Goal: Task Accomplishment & Management: Use online tool/utility

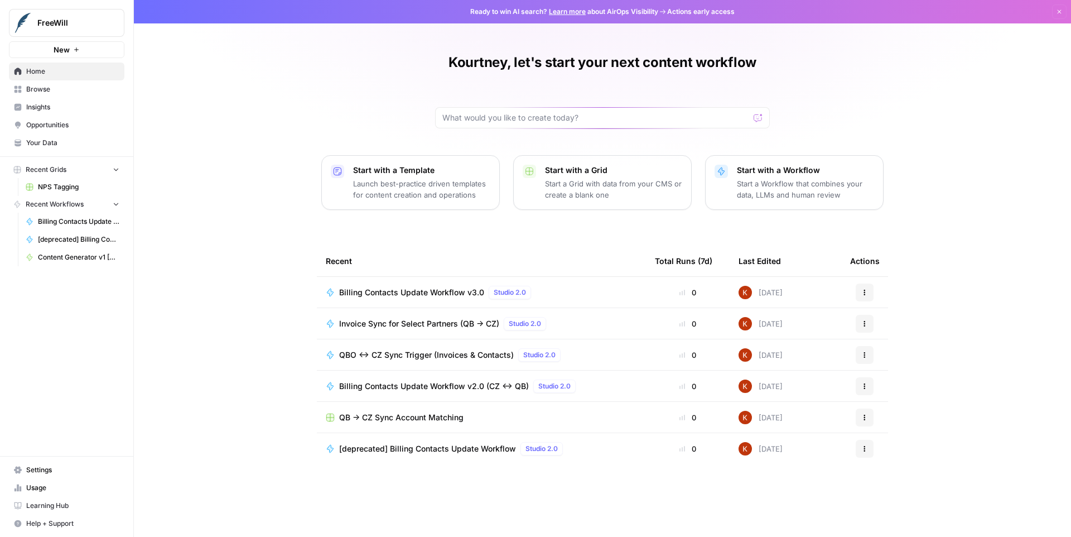
click at [35, 90] on span "Browse" at bounding box center [72, 89] width 93 height 10
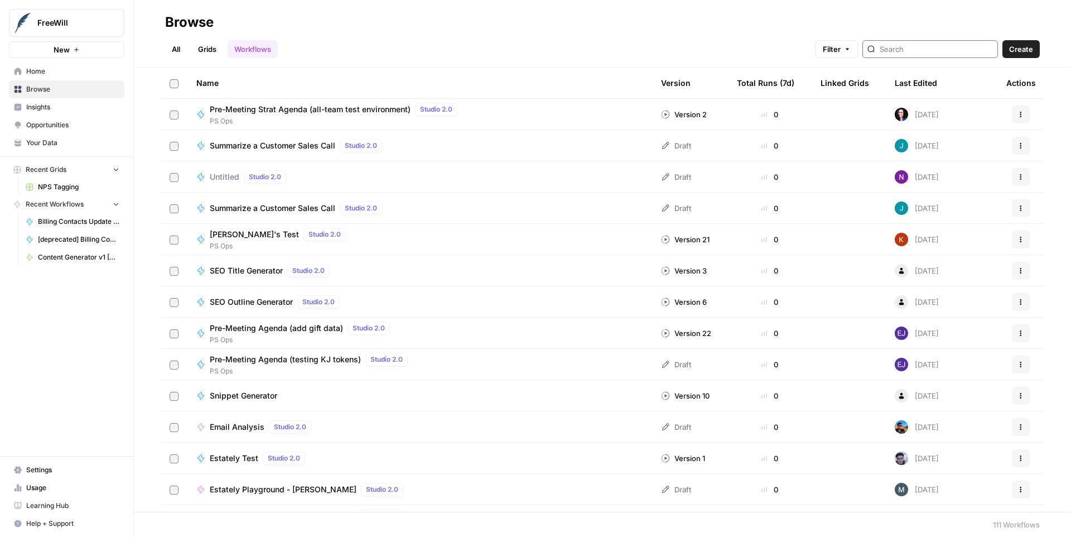
click at [921, 50] on input "search" at bounding box center [936, 49] width 113 height 11
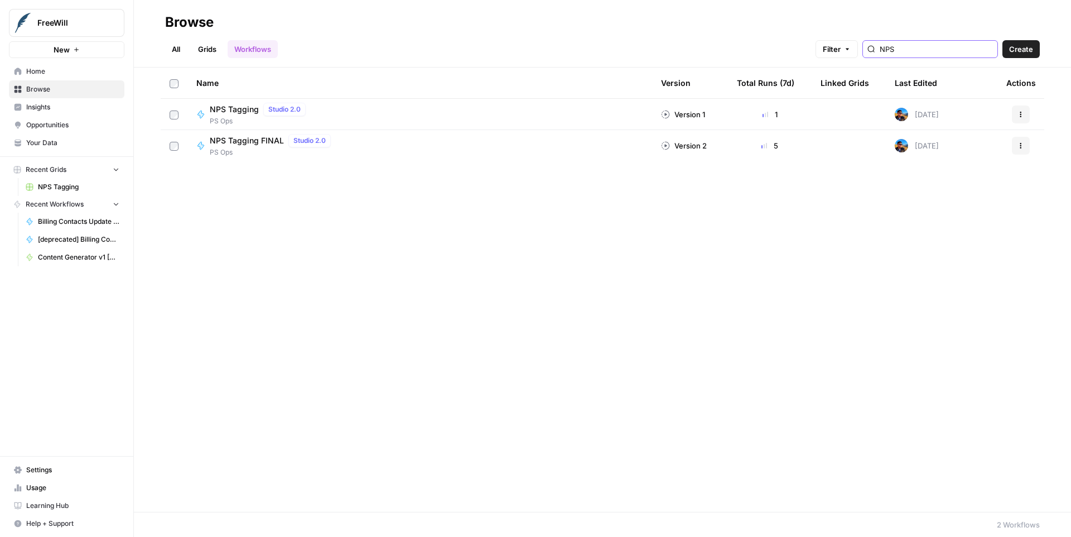
type input "NPS"
click at [250, 142] on span "NPS Tagging FINAL" at bounding box center [247, 140] width 74 height 11
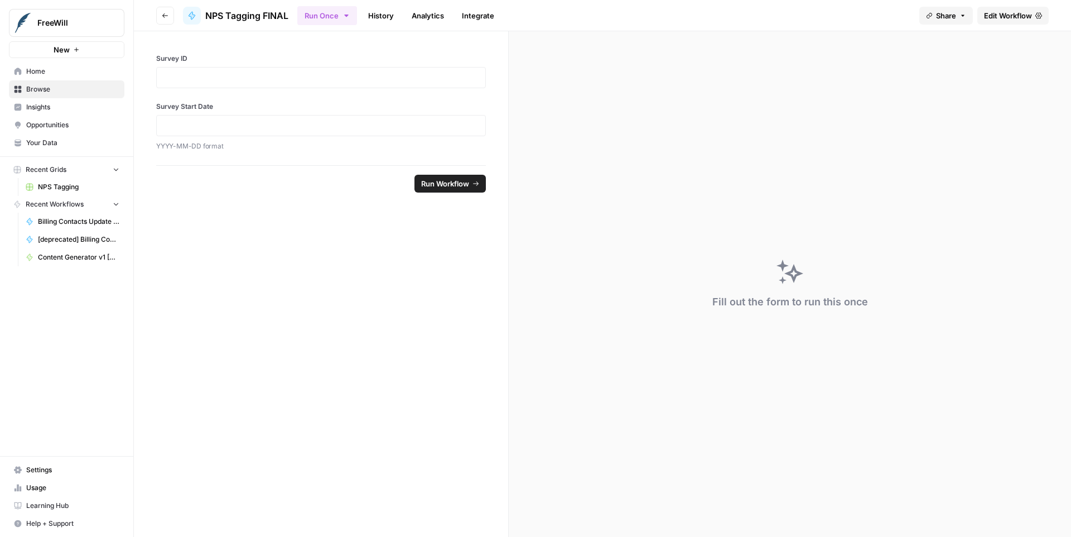
click at [373, 20] on link "History" at bounding box center [380, 16] width 39 height 18
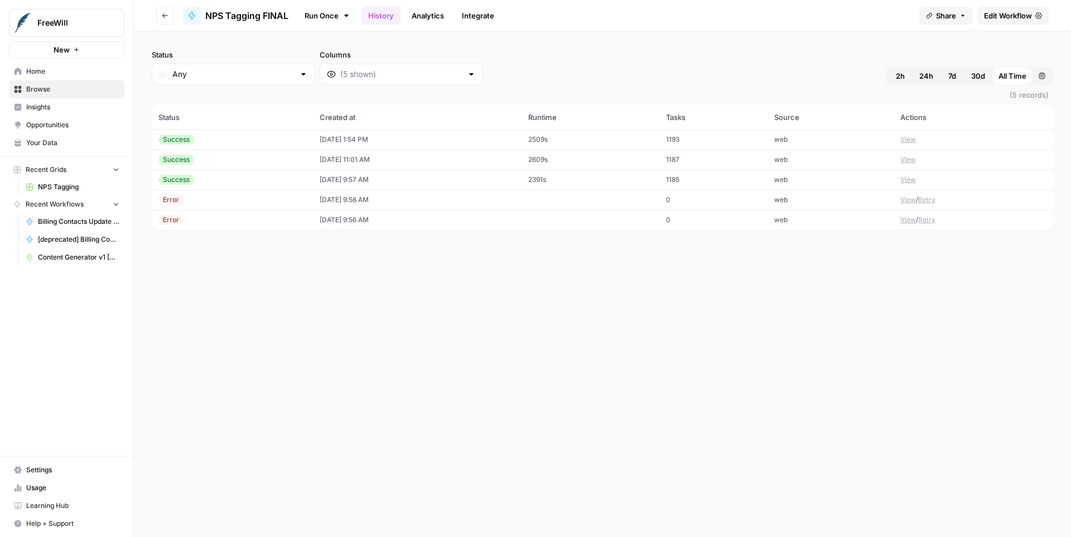
click at [412, 18] on link "Analytics" at bounding box center [428, 16] width 46 height 18
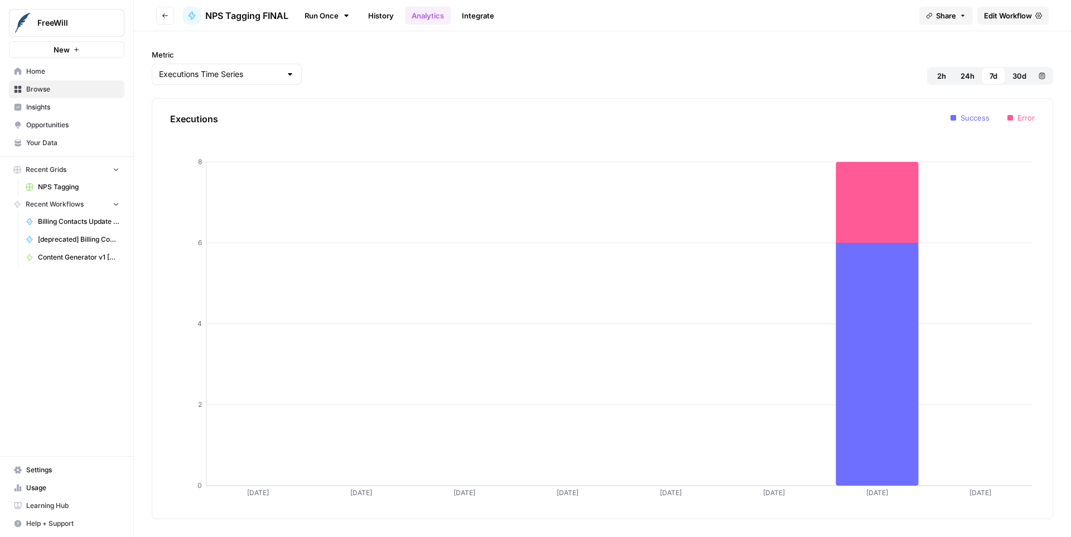
click at [471, 16] on link "Integrate" at bounding box center [478, 16] width 46 height 18
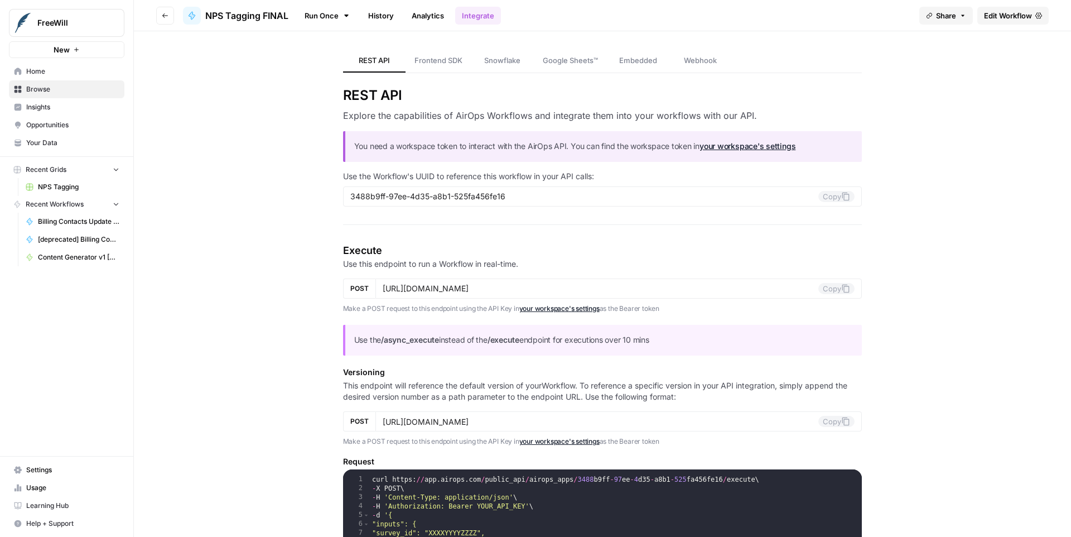
click at [324, 17] on link "Run Once" at bounding box center [327, 15] width 60 height 19
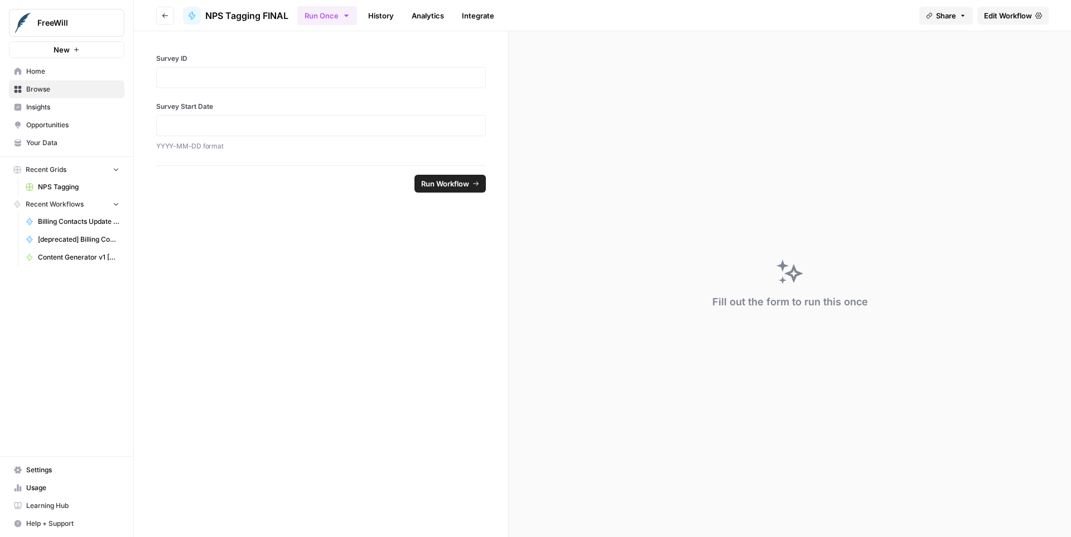
click at [1003, 16] on span "Edit Workflow" at bounding box center [1008, 15] width 48 height 11
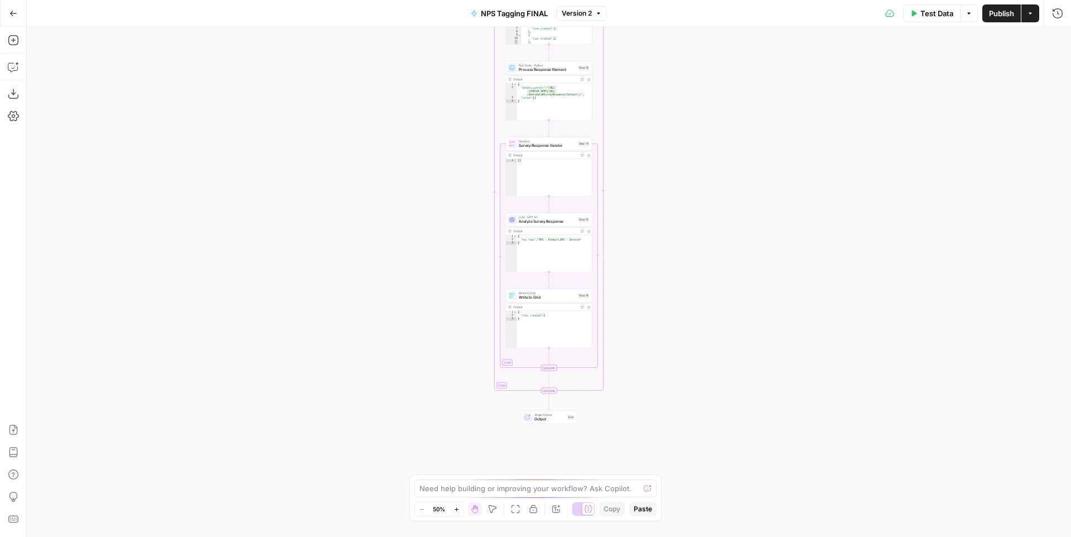
type textarea "*"
click at [549, 259] on div "{ "nps_tags" : "NPS - Product,NPS - Service" }" at bounding box center [554, 256] width 75 height 44
click at [538, 219] on span "Analyze Survey Response" at bounding box center [547, 222] width 57 height 6
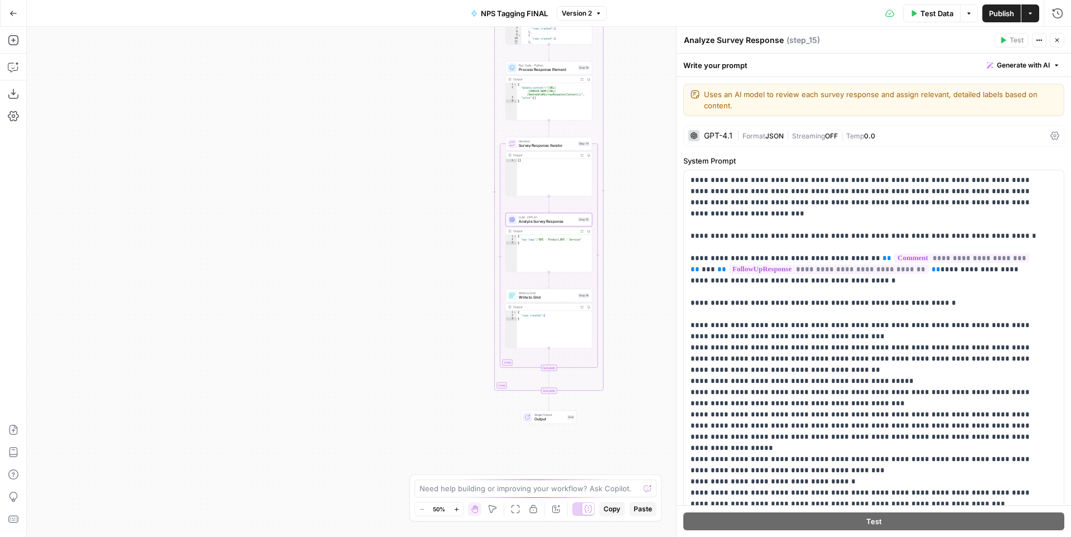
click at [715, 137] on div "GPT-4.1" at bounding box center [718, 136] width 28 height 8
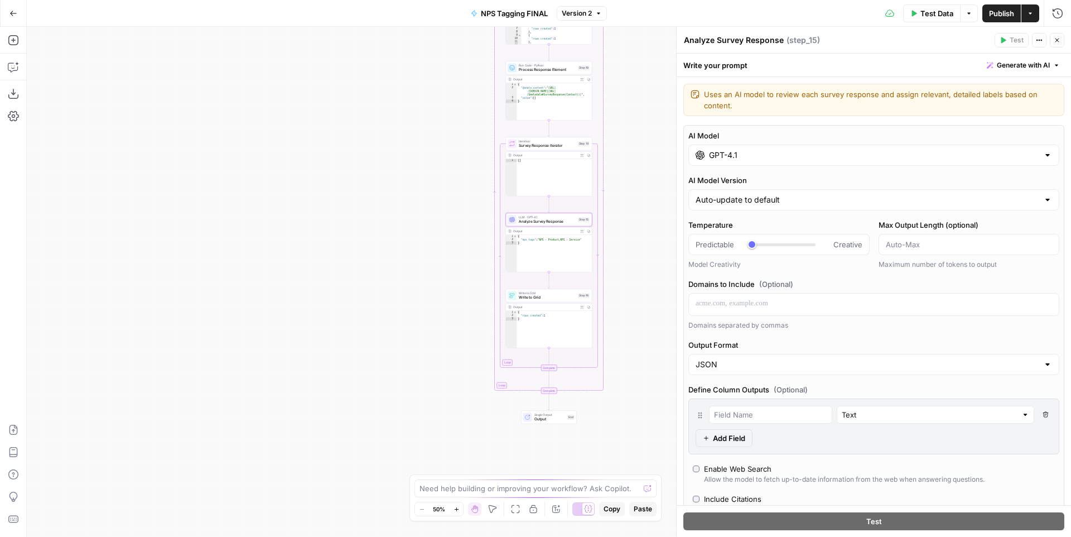
click at [719, 153] on input "GPT-4.1" at bounding box center [874, 155] width 330 height 11
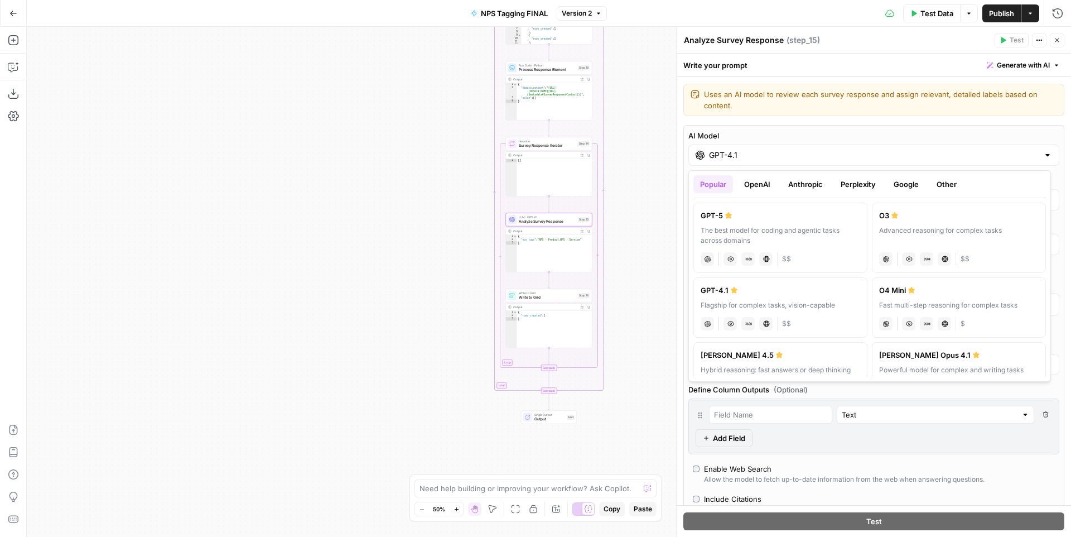
click at [804, 186] on button "Anthropic" at bounding box center [806, 184] width 48 height 18
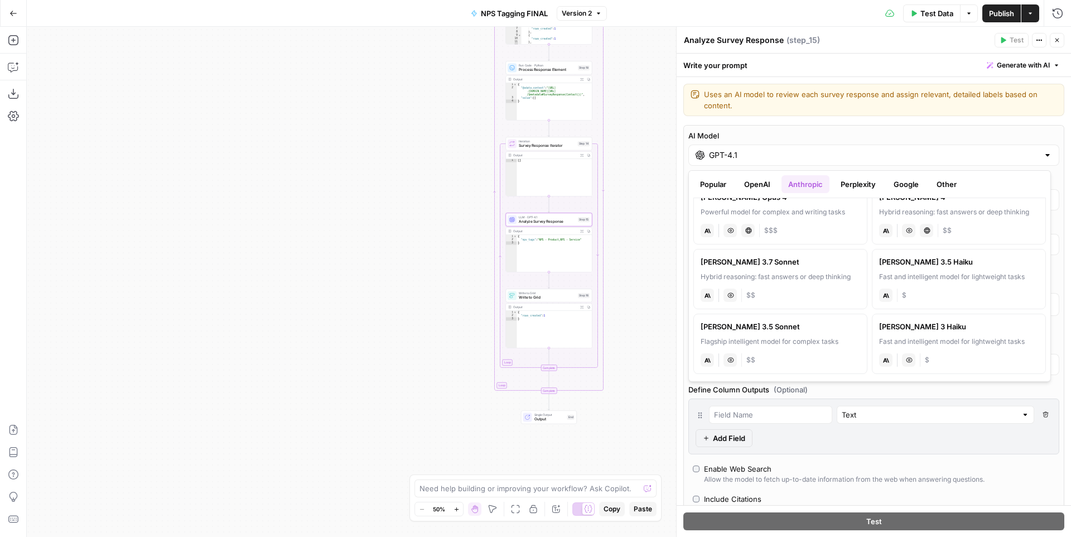
scroll to position [85, 0]
click at [752, 156] on input "GPT-4.1" at bounding box center [874, 155] width 330 height 11
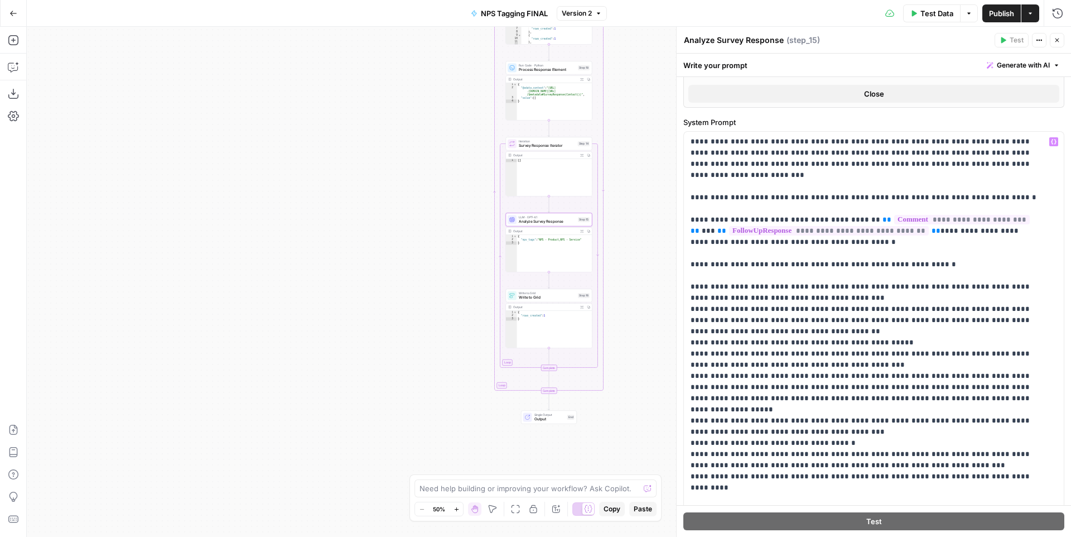
scroll to position [504, 0]
